Goal: Transaction & Acquisition: Purchase product/service

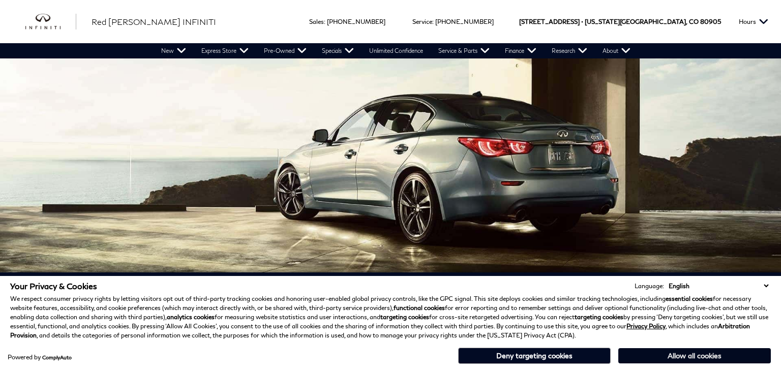
click at [711, 357] on button "Allow all cookies" at bounding box center [694, 355] width 153 height 15
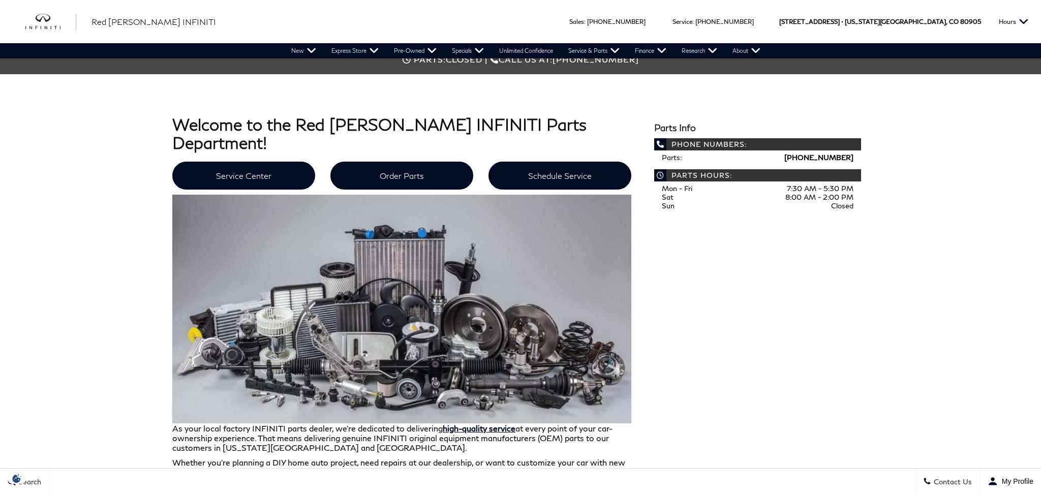
scroll to position [354, 0]
click at [399, 161] on link "Order Parts" at bounding box center [402, 175] width 143 height 28
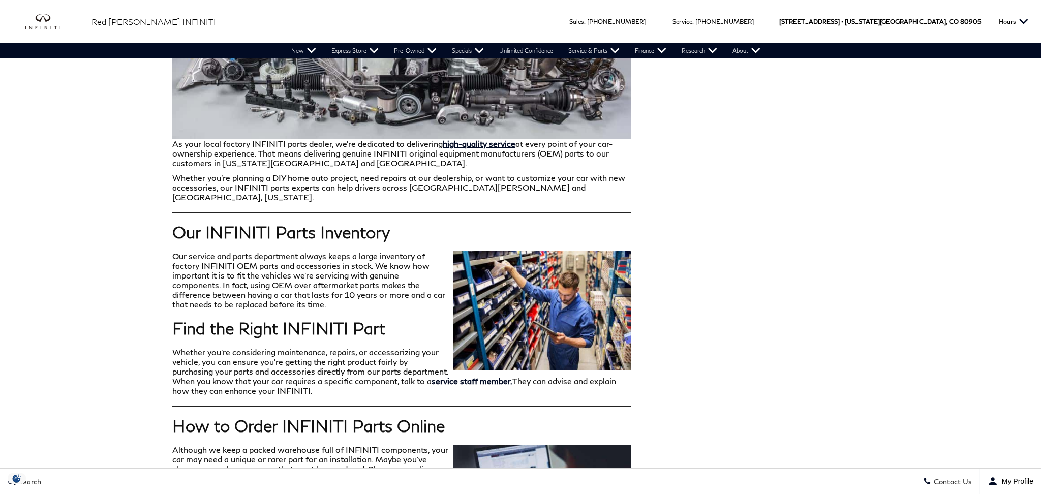
scroll to position [373, 0]
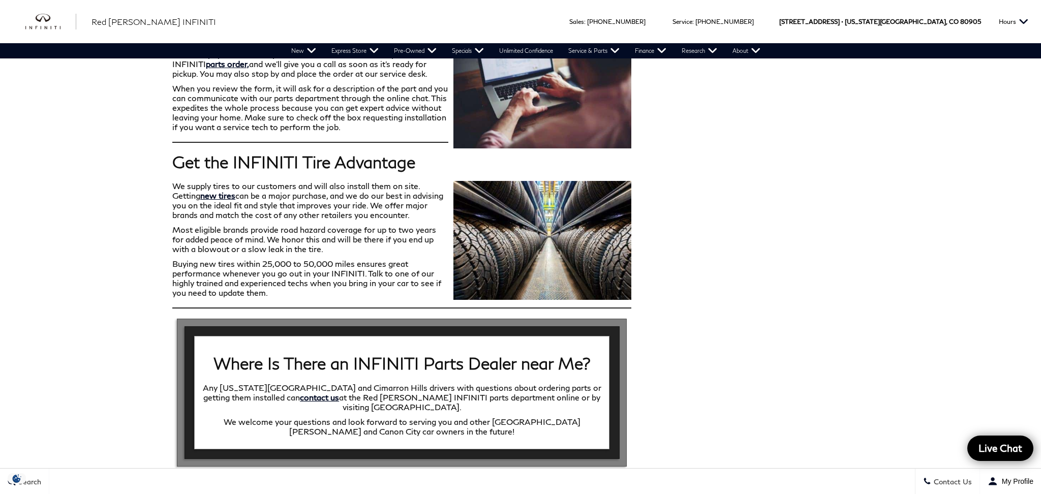
scroll to position [1696, 0]
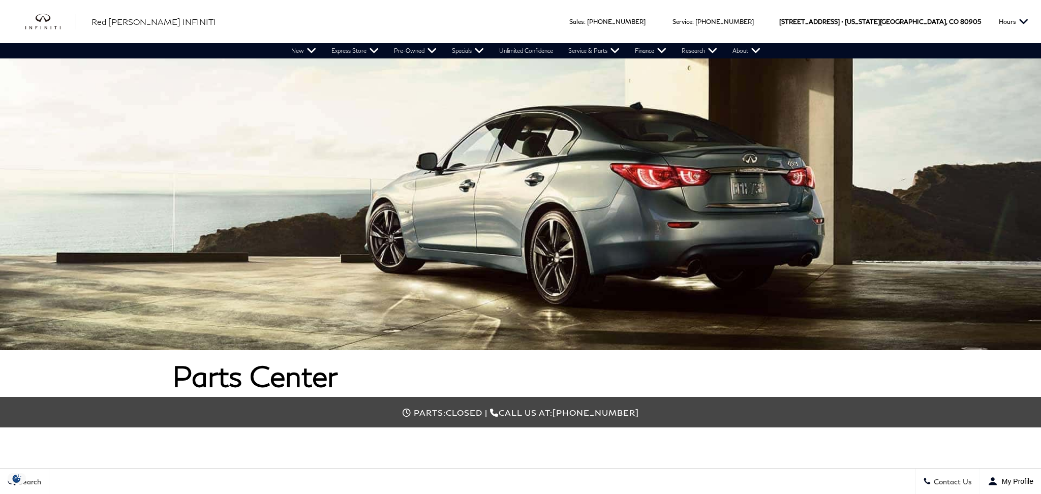
scroll to position [516, 0]
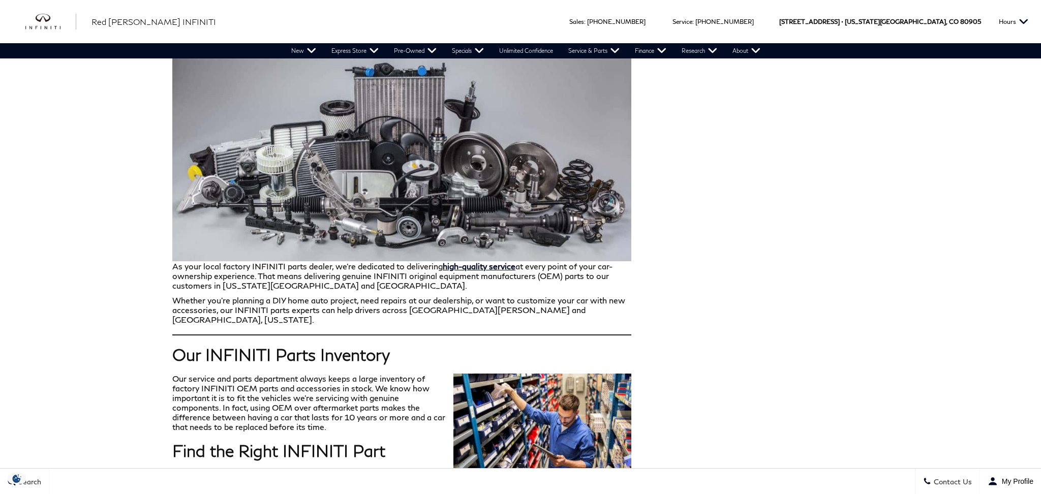
drag, startPoint x: 339, startPoint y: 258, endPoint x: 408, endPoint y: 262, distance: 68.8
click at [408, 262] on p "As your local factory INFINITI parts dealer, we’re dedicated to delivering high…" at bounding box center [401, 162] width 459 height 258
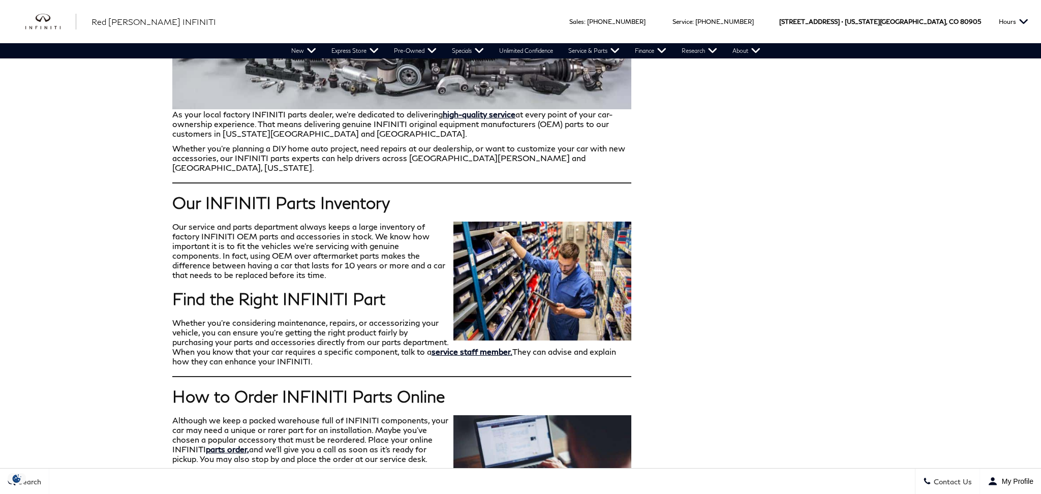
scroll to position [668, 0]
